Goal: Book appointment/travel/reservation

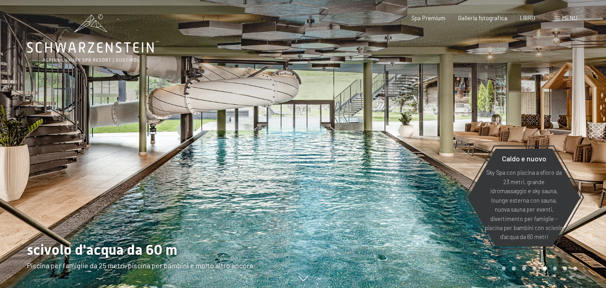
click at [557, 19] on span at bounding box center [557, 19] width 5 height 4
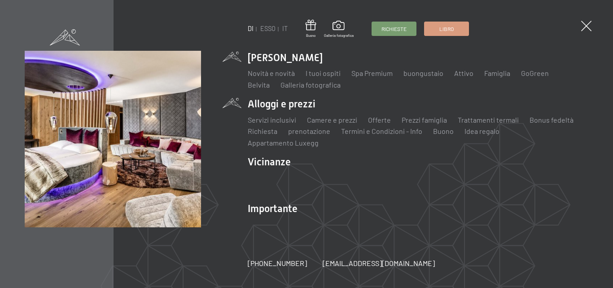
click at [257, 106] on li "Alloggi e prezzi Servizi inclusivi Camere e prezzi lista Offerte lista Prezzi f…" at bounding box center [418, 122] width 341 height 51
click at [322, 123] on font "Camere e prezzi" at bounding box center [332, 119] width 50 height 9
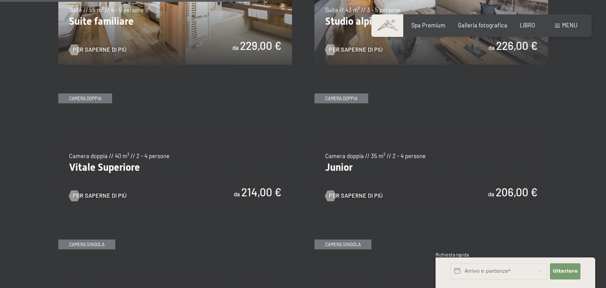
scroll to position [987, 0]
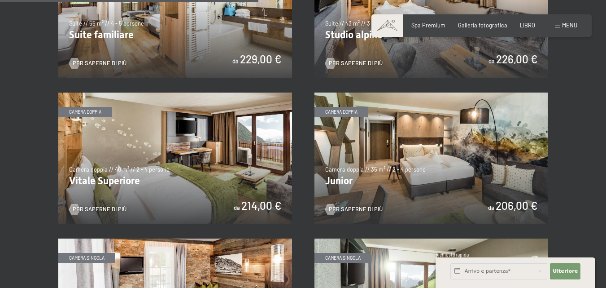
click at [403, 160] on img at bounding box center [432, 157] width 234 height 131
click at [201, 173] on img at bounding box center [175, 157] width 234 height 131
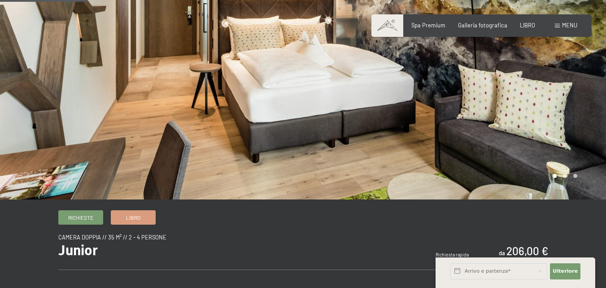
scroll to position [45, 0]
